Goal: Communication & Community: Answer question/provide support

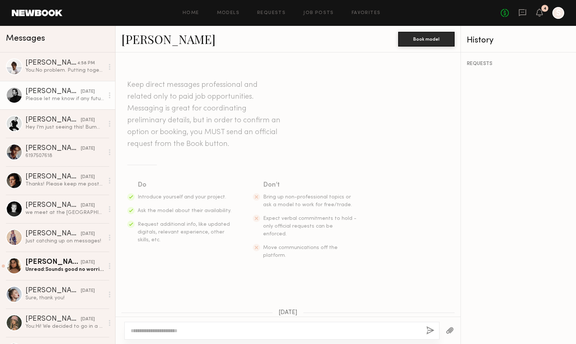
scroll to position [149, 0]
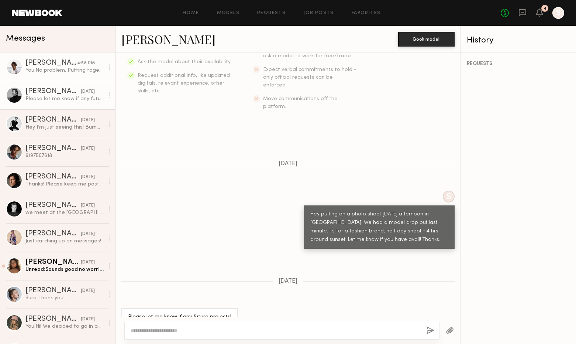
click at [68, 75] on link "[PERSON_NAME] 4:58 PM You: No problem. Putting together another shoot in [GEOGR…" at bounding box center [57, 66] width 115 height 28
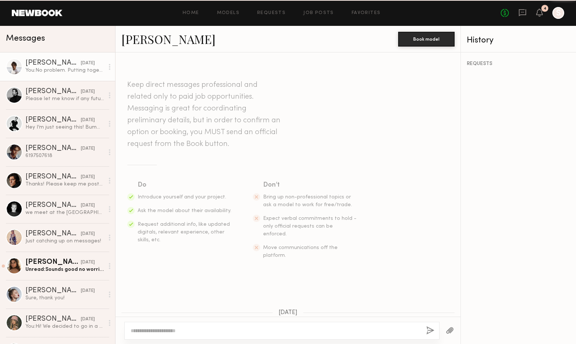
scroll to position [345, 0]
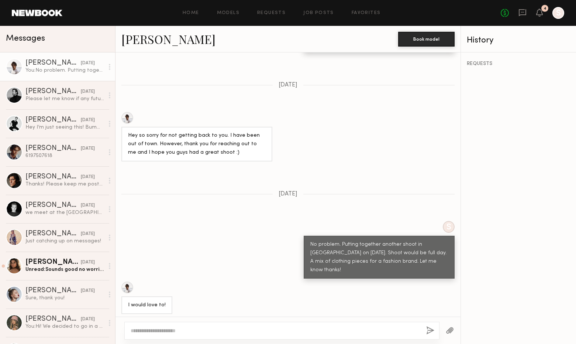
click at [128, 112] on div at bounding box center [127, 118] width 12 height 12
click at [188, 332] on textarea at bounding box center [276, 330] width 290 height 7
type textarea "**********"
click at [428, 330] on button "button" at bounding box center [430, 330] width 8 height 9
